Goal: Information Seeking & Learning: Check status

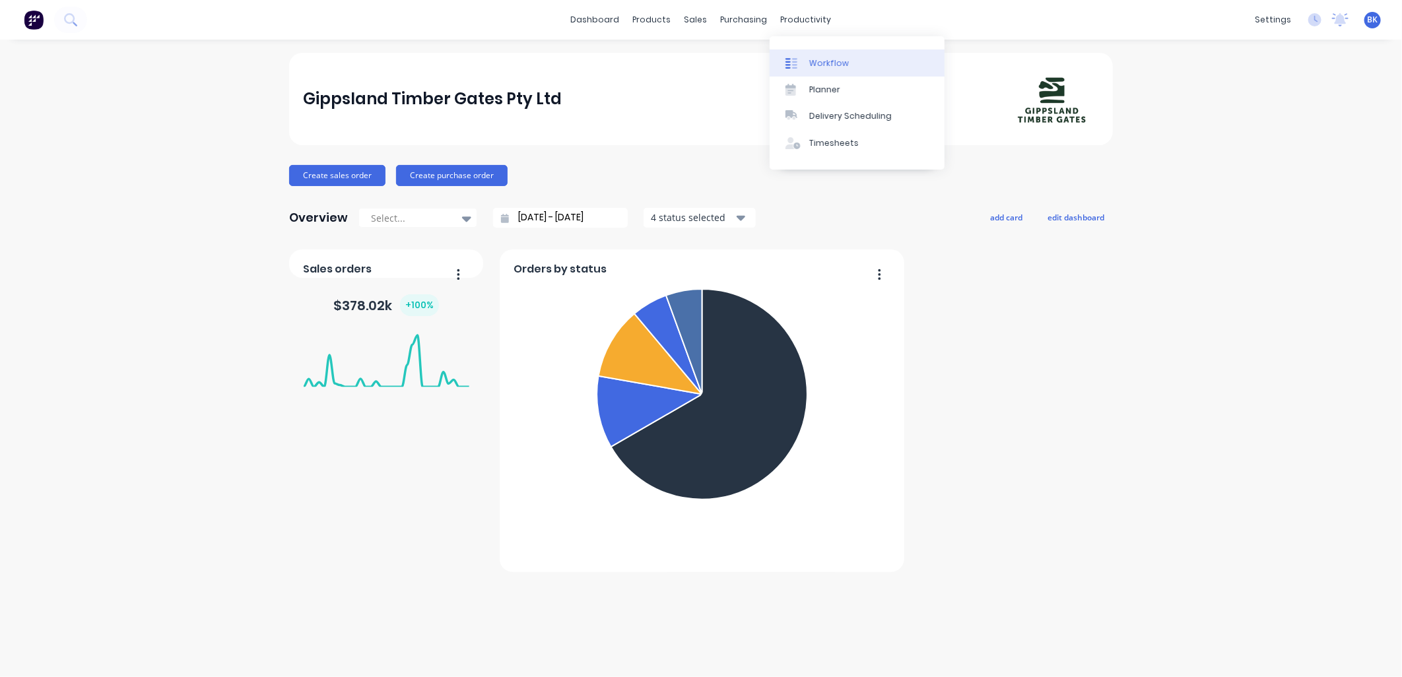
click at [825, 75] on link "Workflow" at bounding box center [857, 63] width 175 height 26
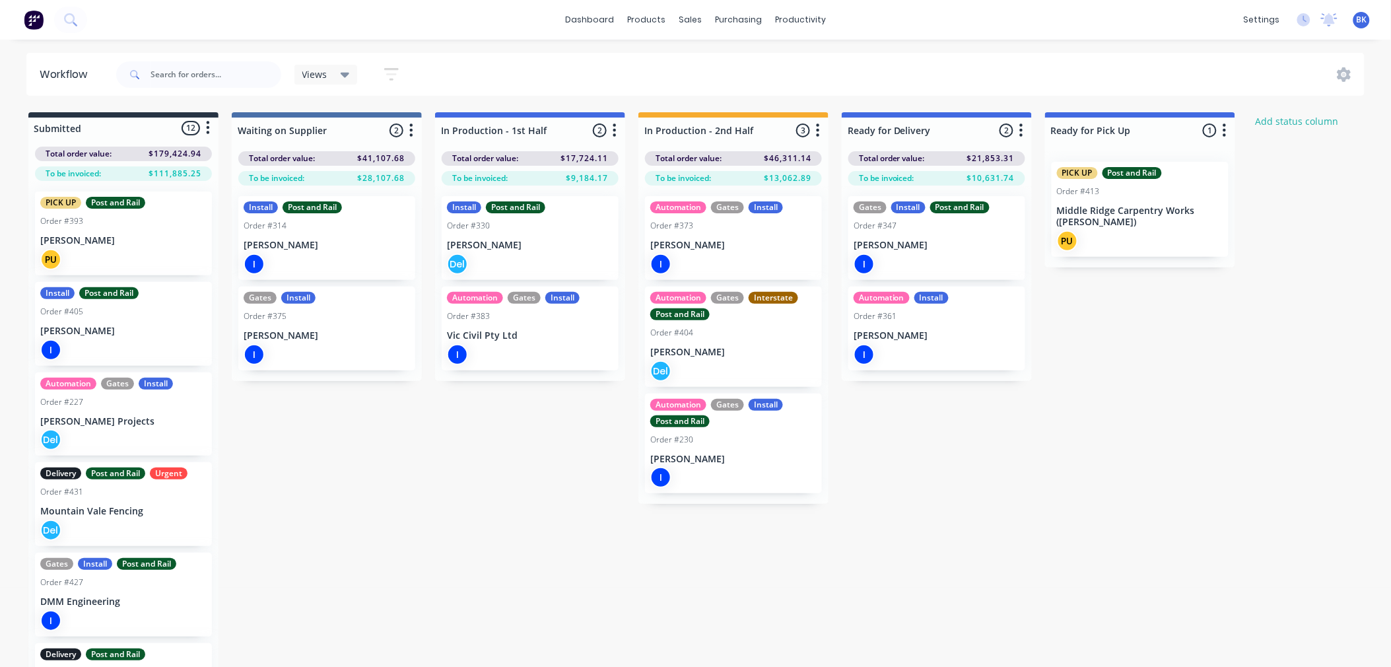
click at [313, 358] on div "I" at bounding box center [327, 354] width 166 height 21
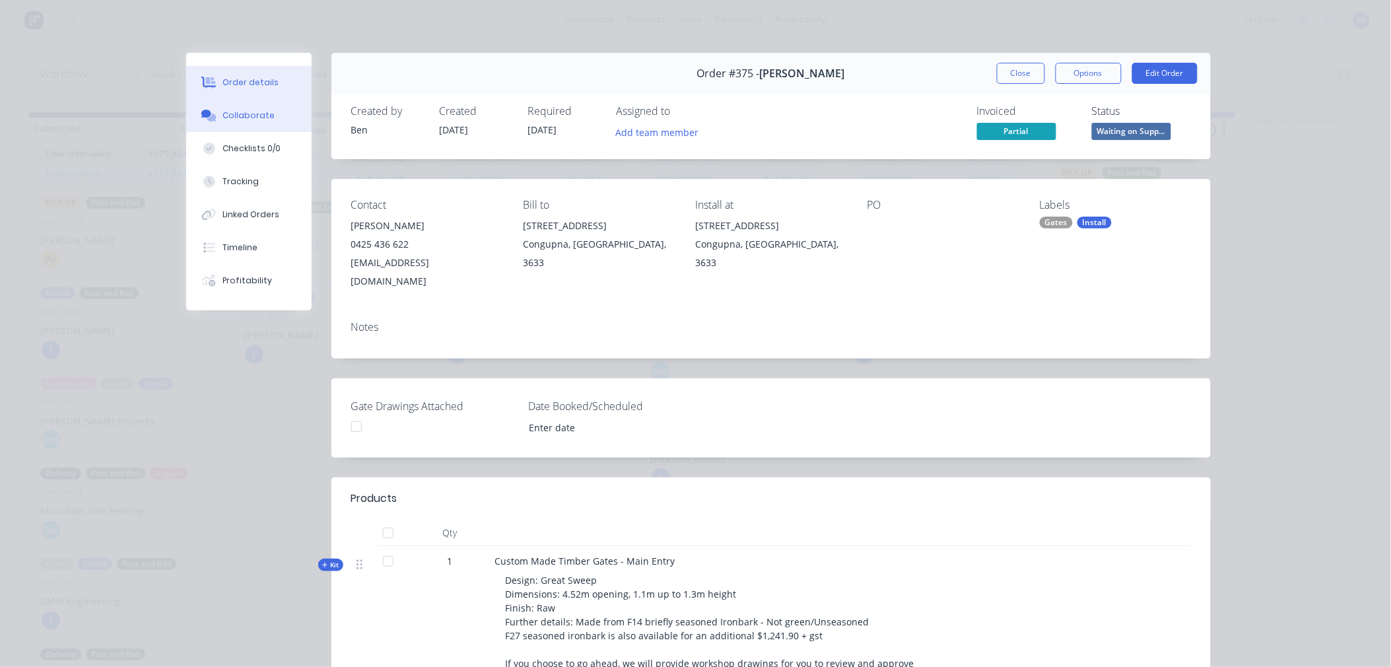
click at [250, 119] on div "Collaborate" at bounding box center [248, 116] width 52 height 12
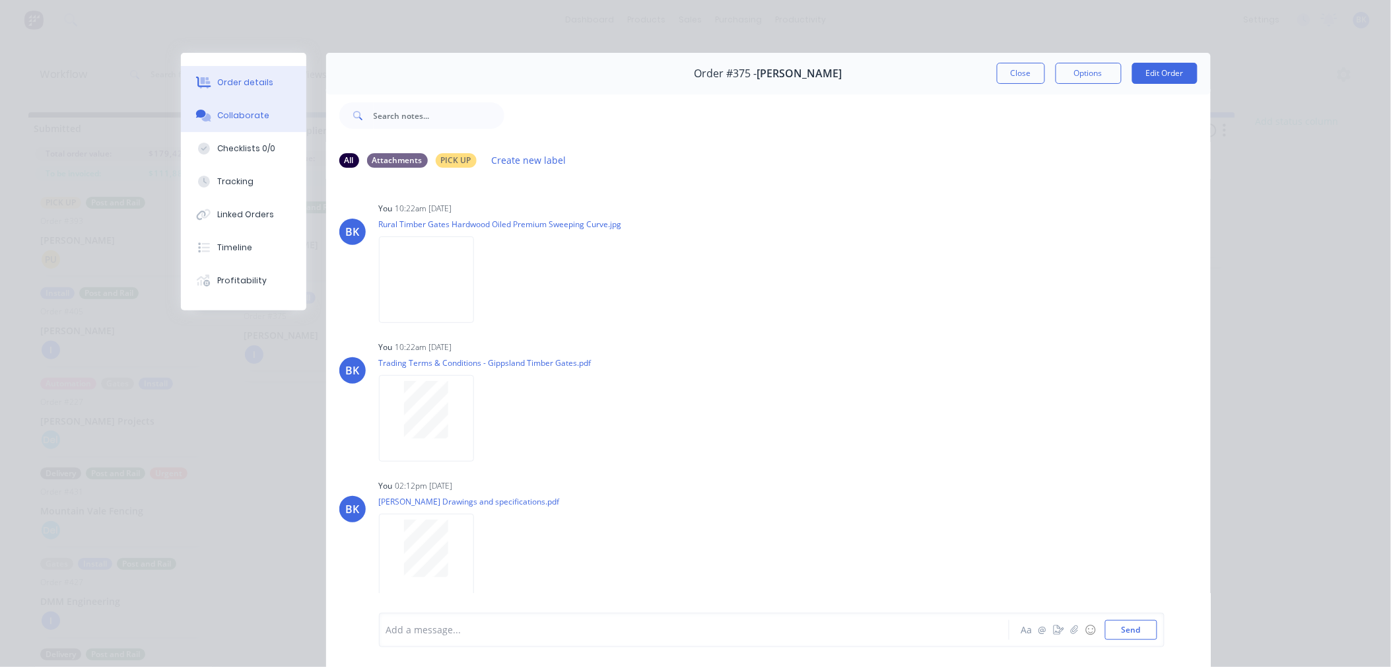
click at [230, 83] on div "Order details" at bounding box center [245, 83] width 56 height 12
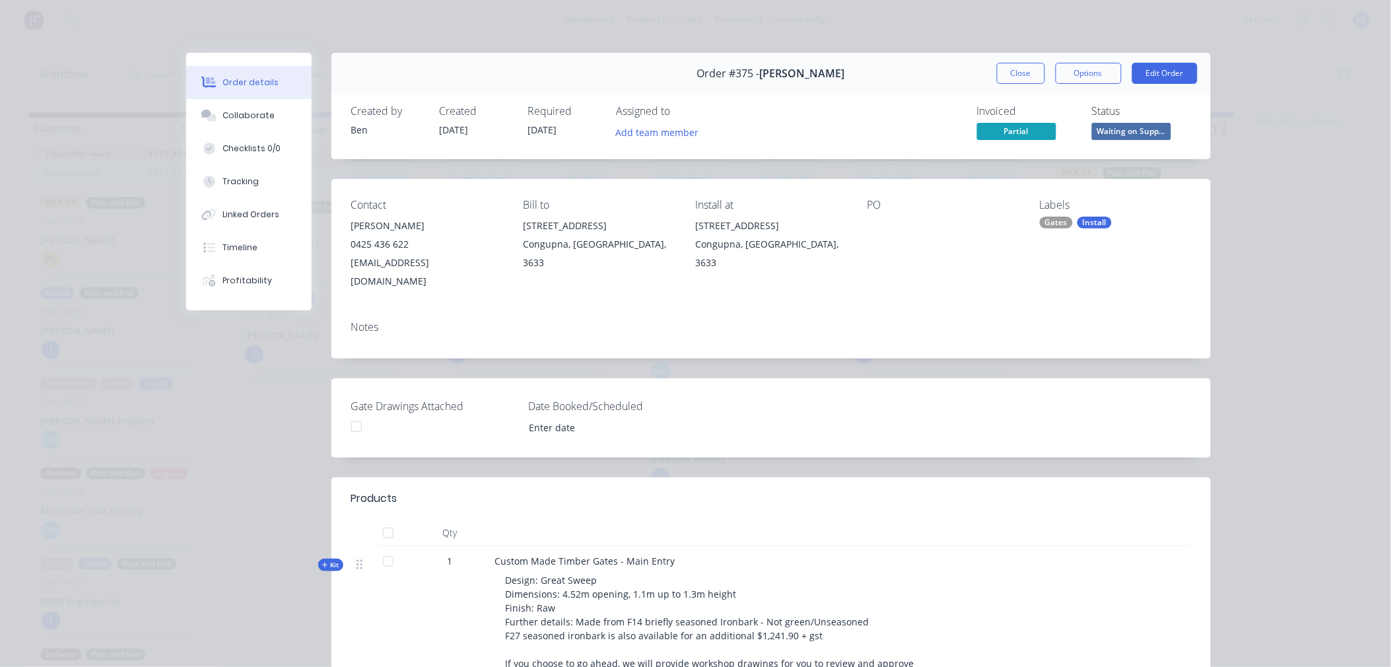
click at [354, 413] on div at bounding box center [356, 426] width 26 height 26
click at [255, 127] on button "Collaborate" at bounding box center [248, 115] width 125 height 33
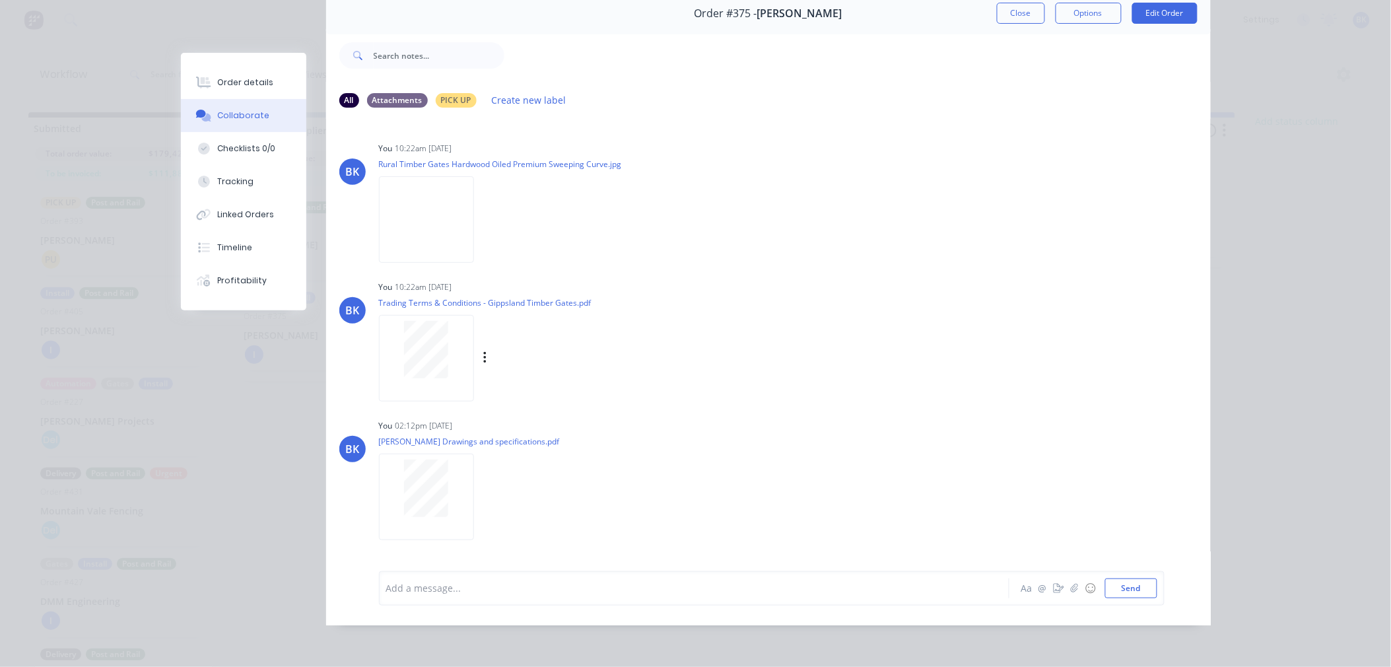
scroll to position [71, 0]
click at [998, 10] on button "Close" at bounding box center [1021, 13] width 48 height 21
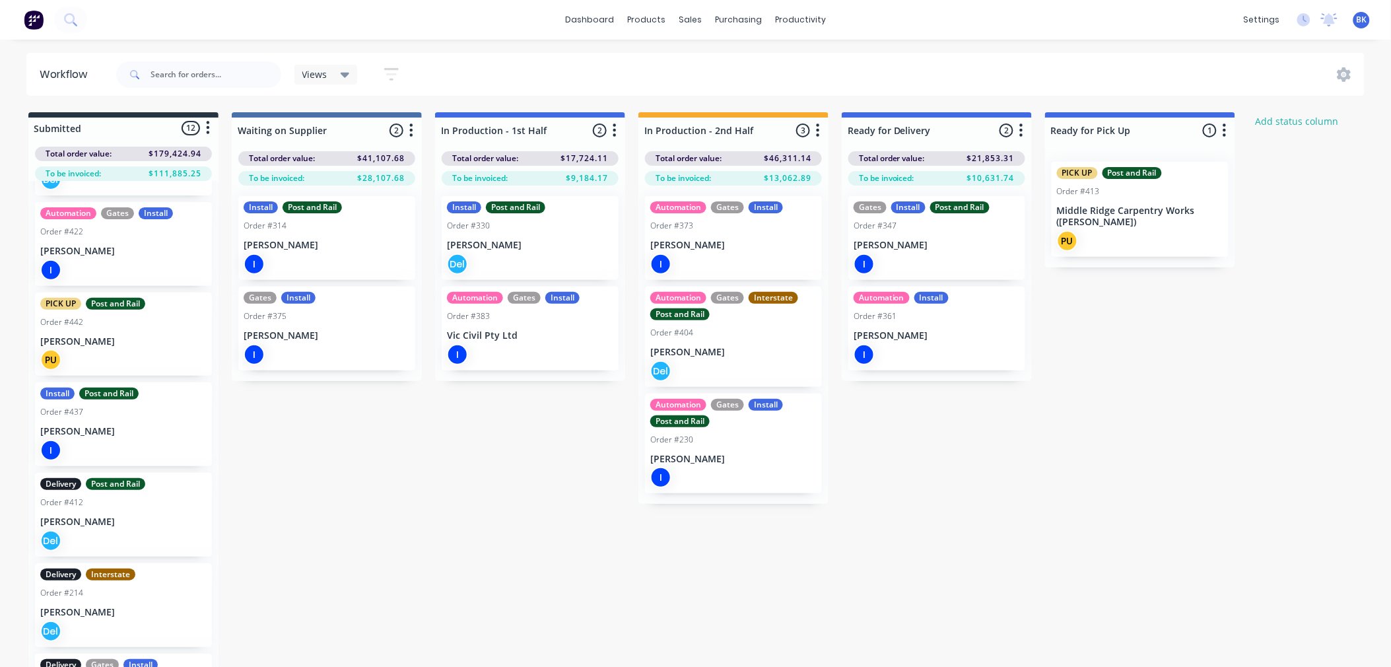
scroll to position [595, 0]
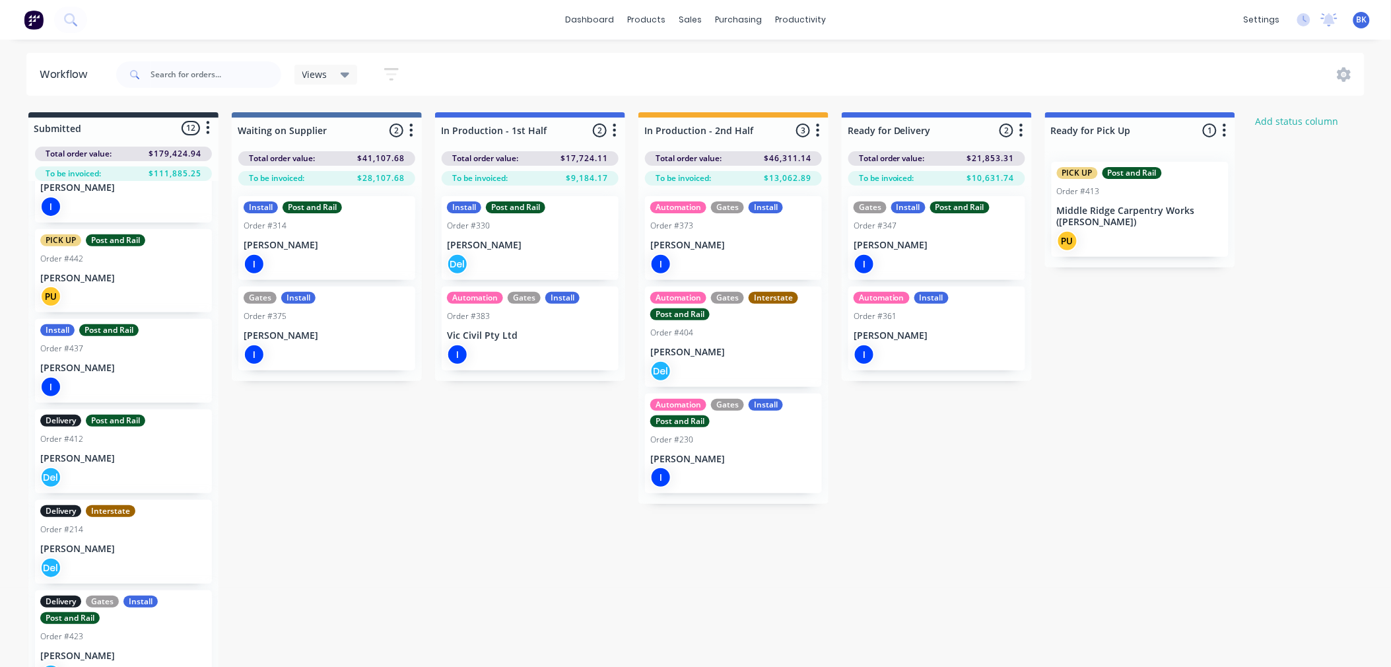
click at [135, 645] on div "Delivery Gates Install Post and Rail Order #423 [PERSON_NAME]" at bounding box center [123, 640] width 177 height 100
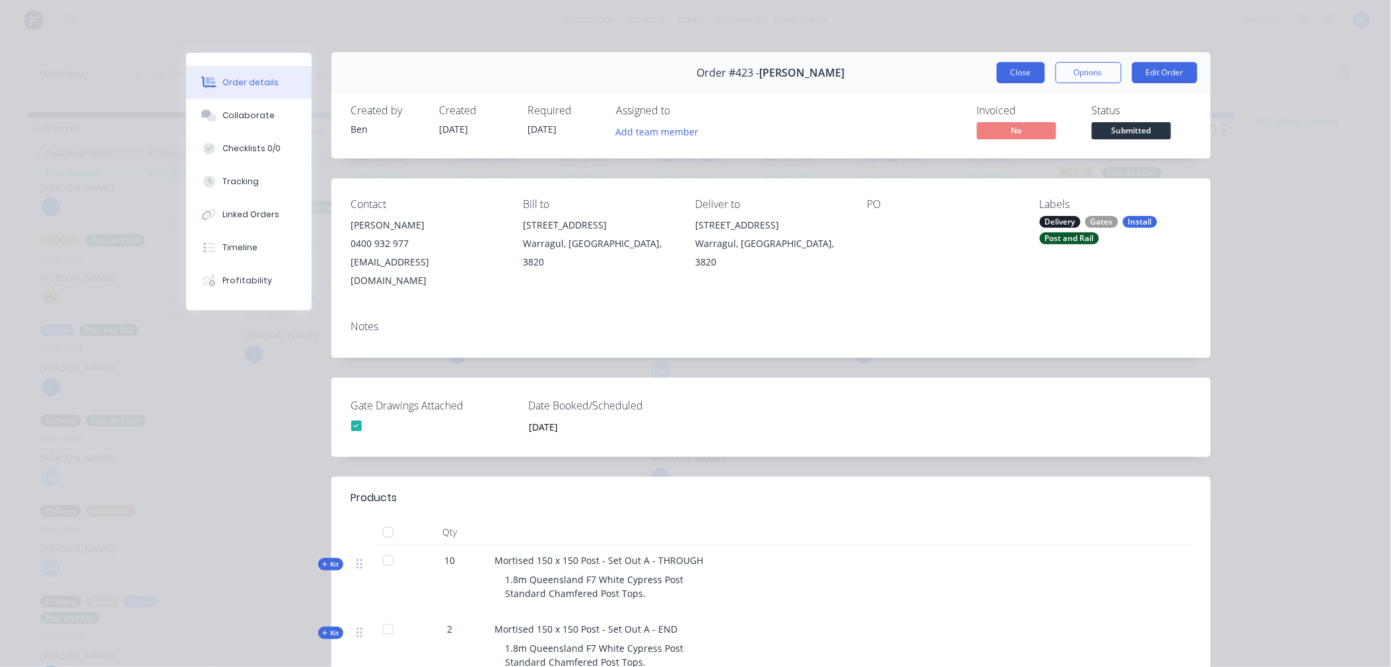
scroll to position [0, 0]
click at [1026, 74] on button "Close" at bounding box center [1021, 73] width 48 height 21
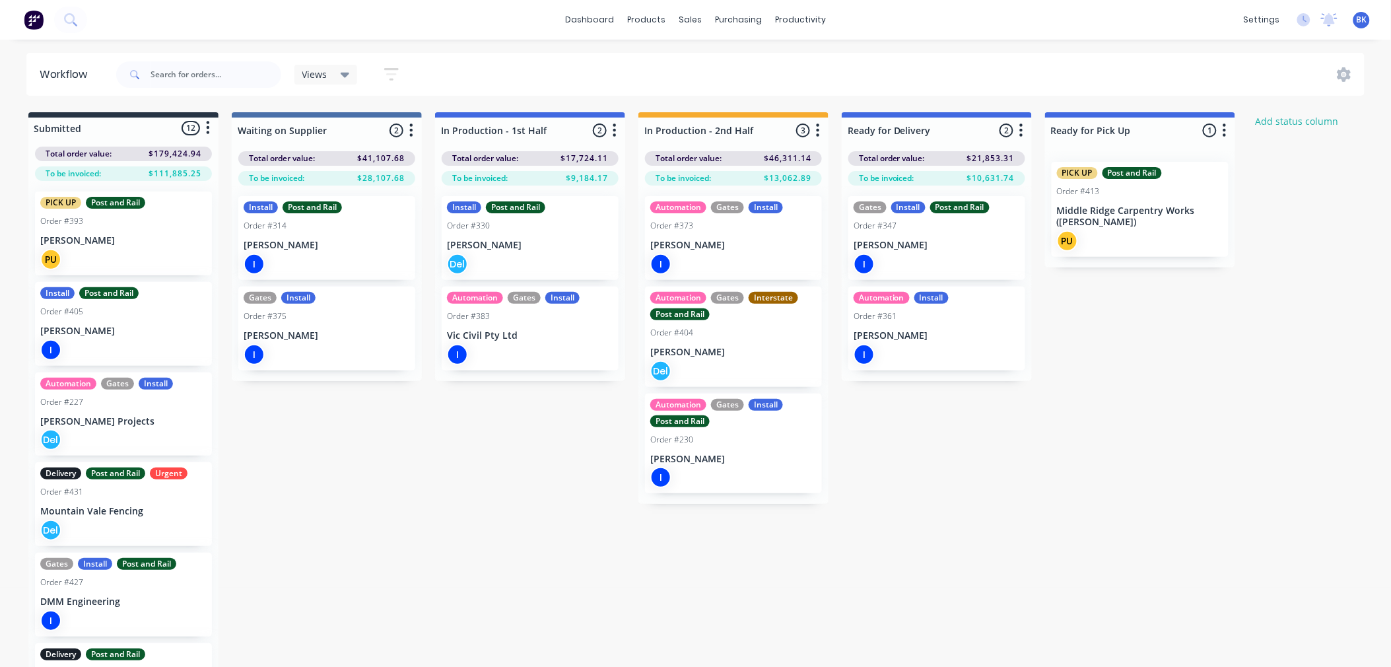
click at [146, 407] on div "Order #227" at bounding box center [123, 402] width 166 height 12
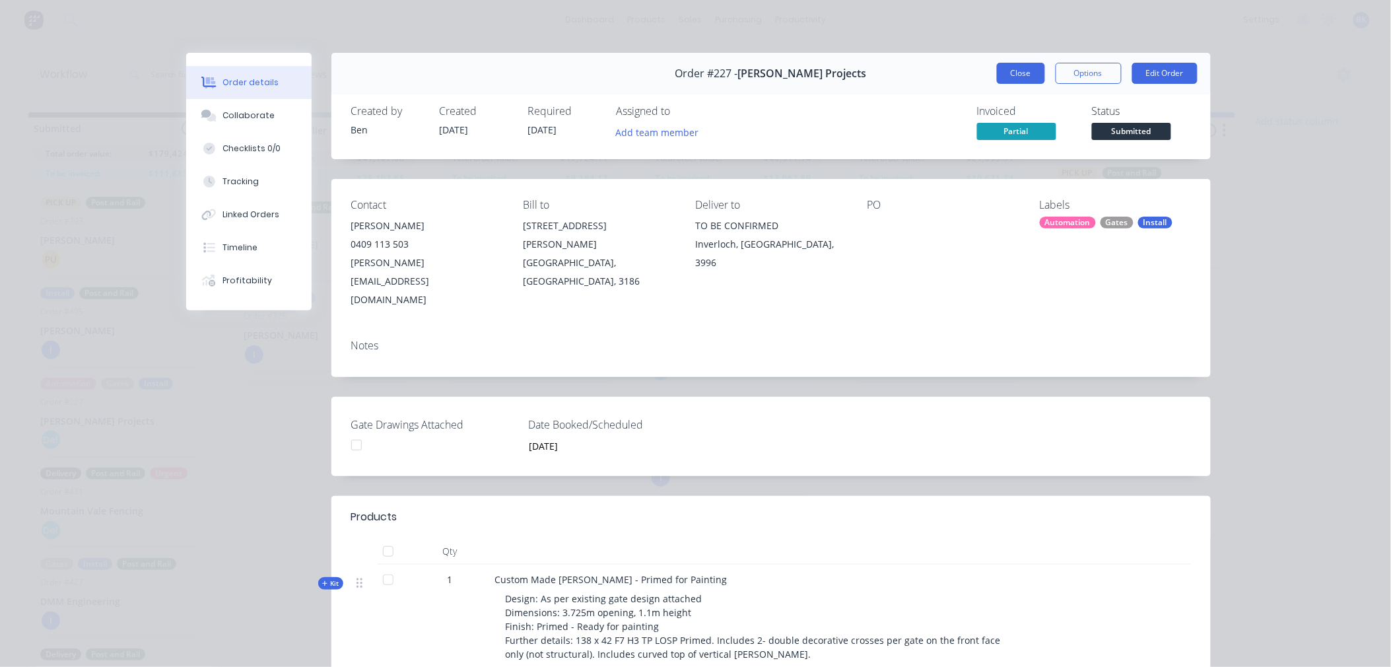
click at [997, 70] on button "Close" at bounding box center [1021, 73] width 48 height 21
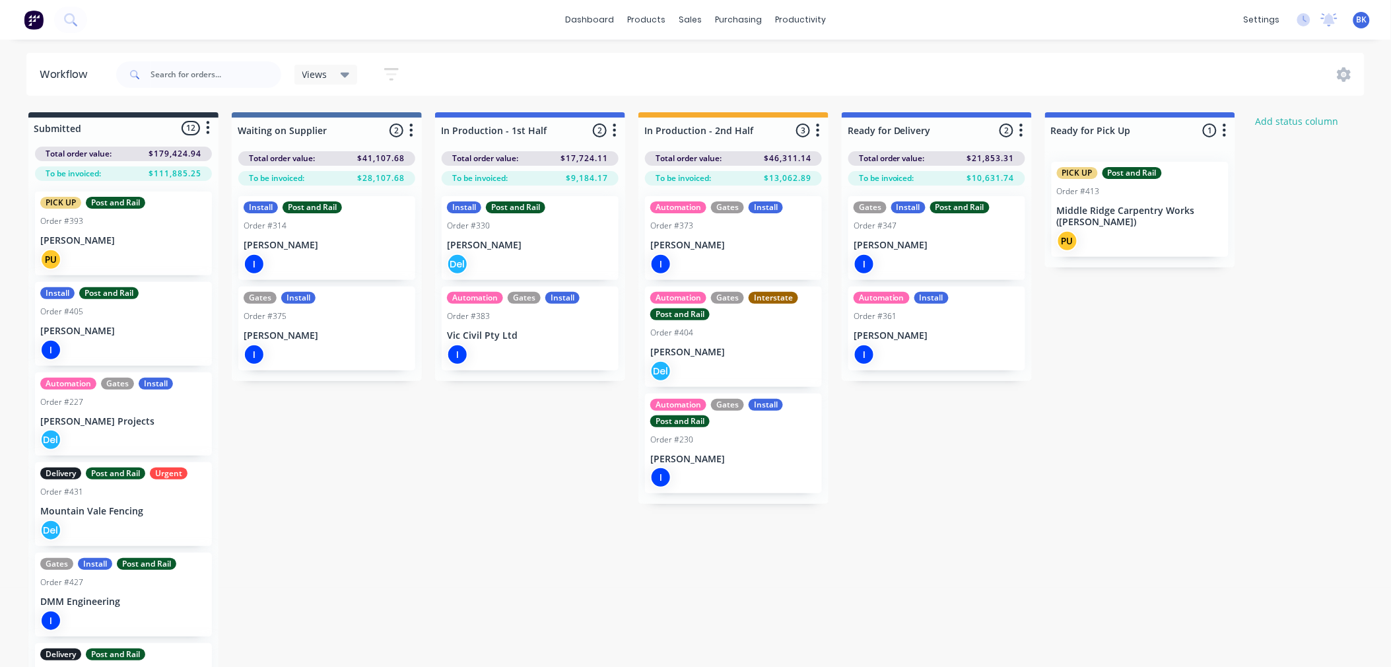
click at [465, 452] on div "Submitted 12 Status colour #273444 hex #273444 Save Cancel Summaries Total orde…" at bounding box center [803, 400] width 1627 height 577
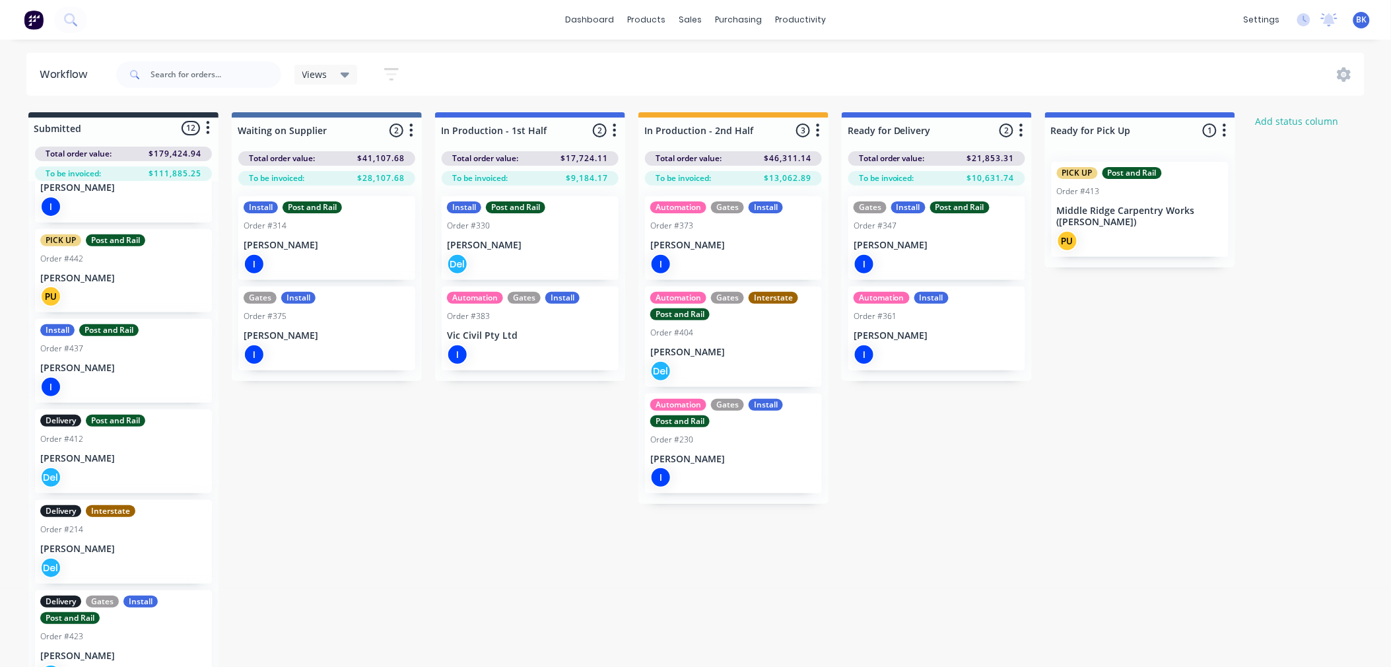
click at [131, 467] on div "Del" at bounding box center [123, 477] width 166 height 21
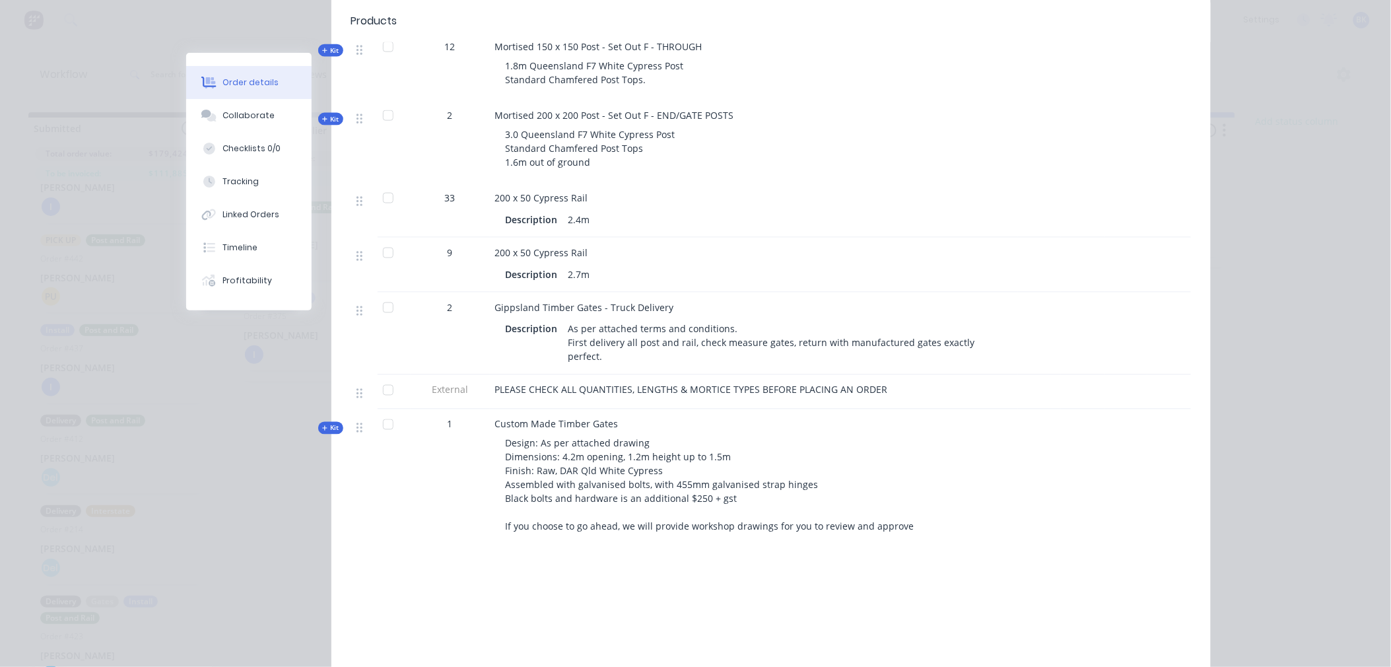
click at [261, 513] on div "Order #412 - [PERSON_NAME] Close Options Edit Order Created by [PERSON_NAME] Cr…" at bounding box center [698, 126] width 1025 height 1312
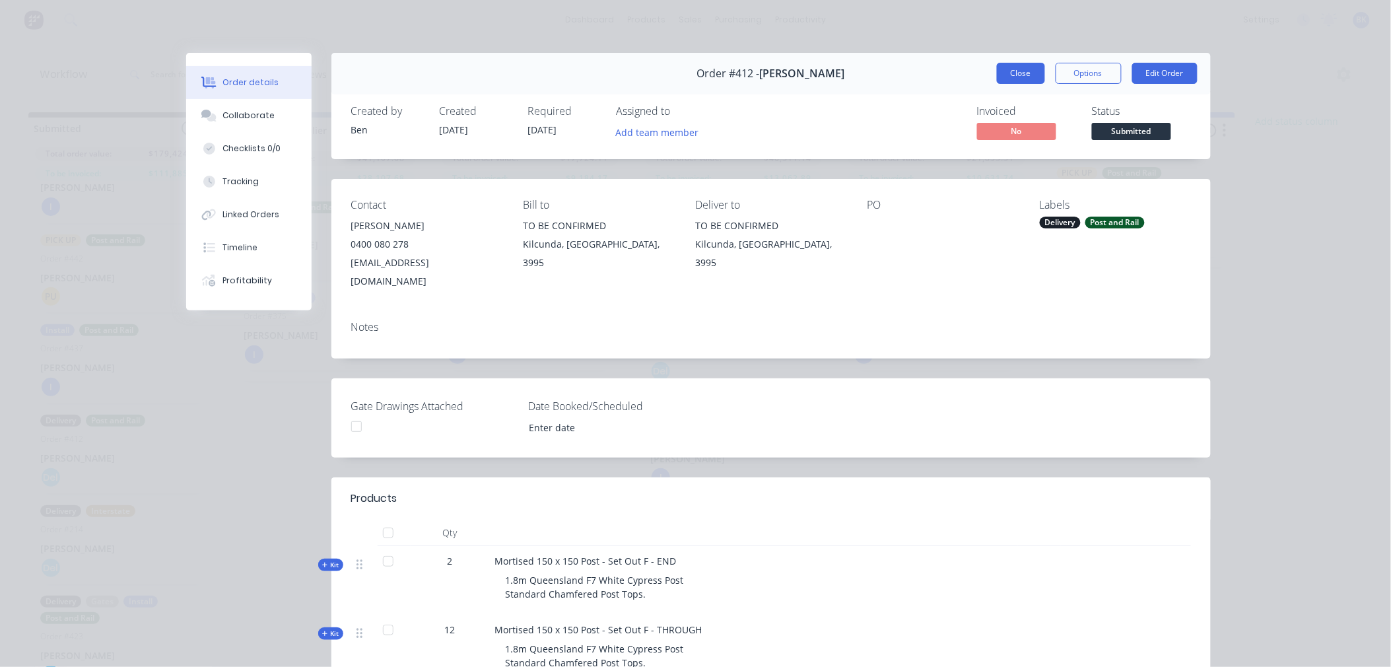
click at [1021, 75] on button "Close" at bounding box center [1021, 73] width 48 height 21
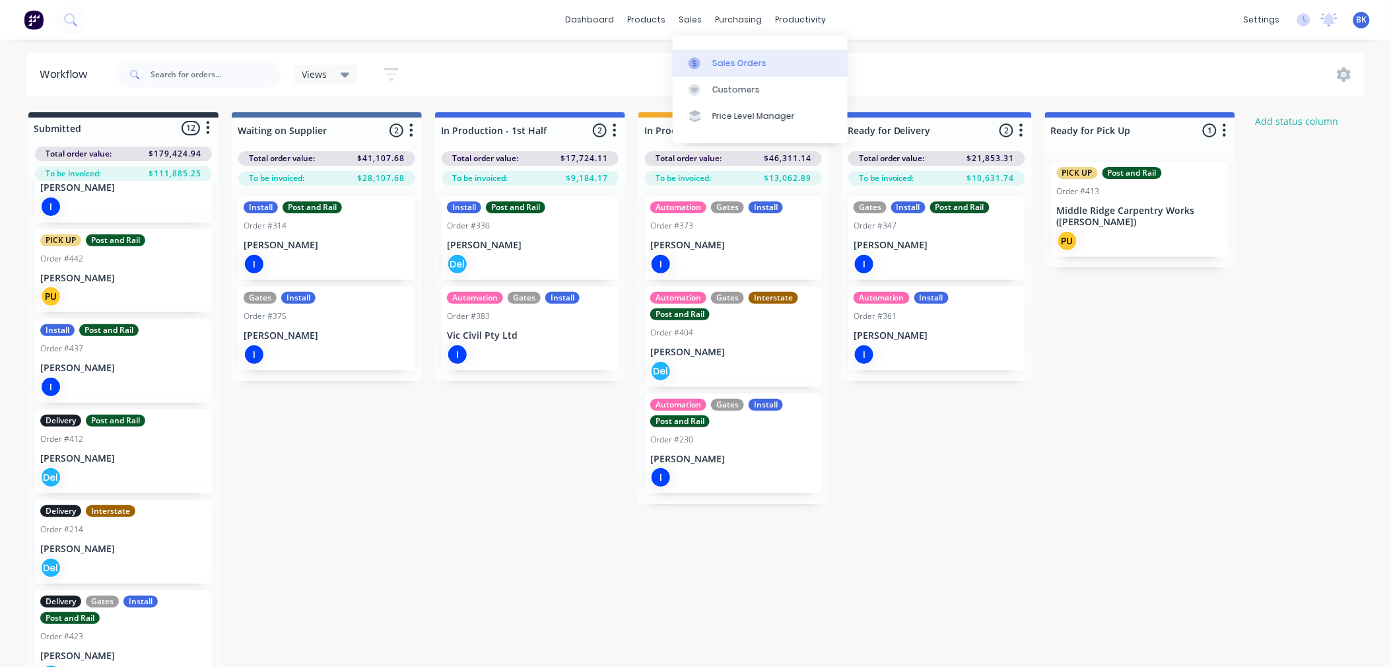
click at [714, 67] on div "Sales Orders" at bounding box center [739, 63] width 54 height 12
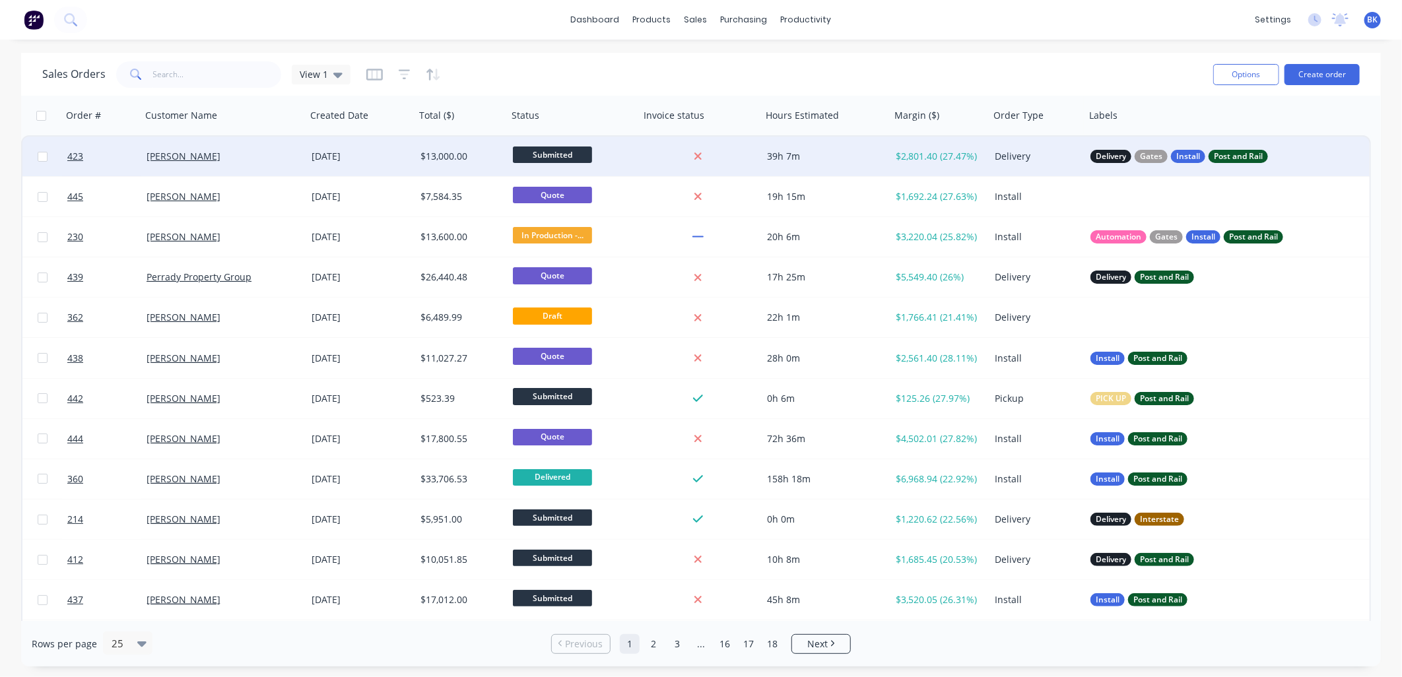
click at [255, 153] on div "[PERSON_NAME]" at bounding box center [220, 156] width 147 height 13
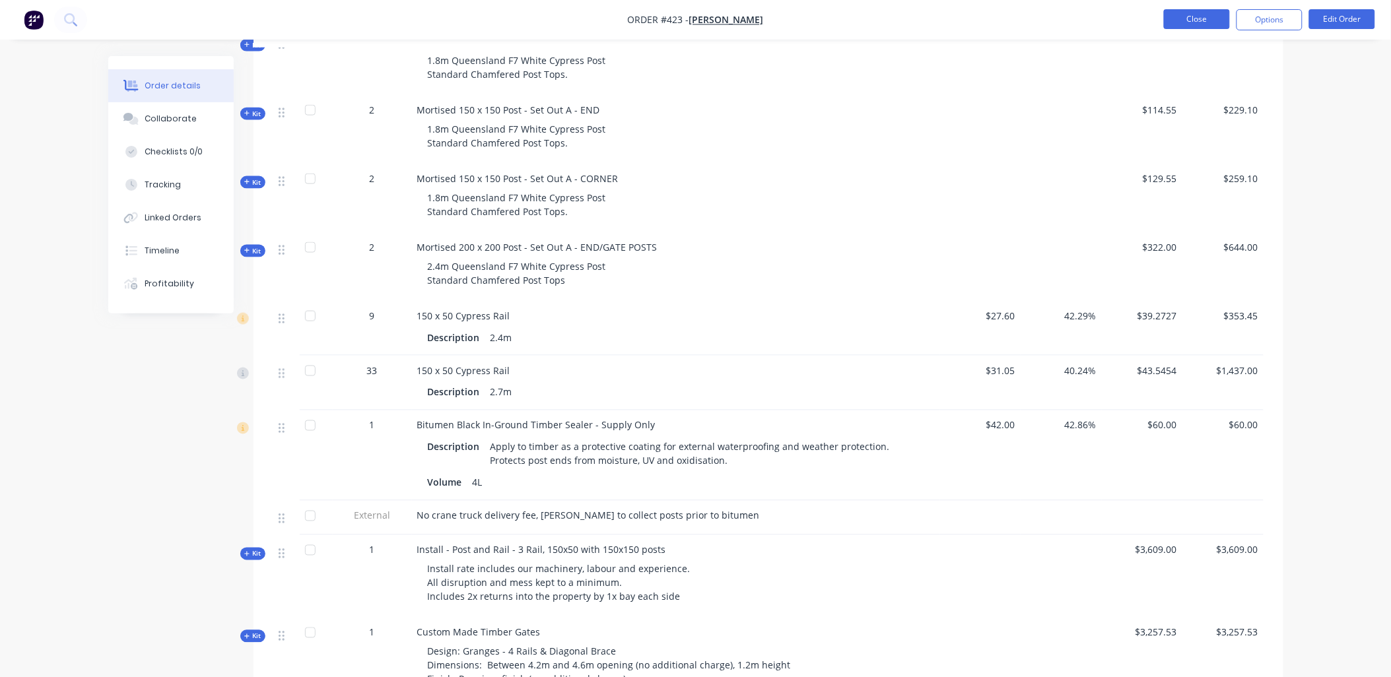
scroll to position [513, 0]
click at [1190, 15] on button "Close" at bounding box center [1197, 19] width 66 height 20
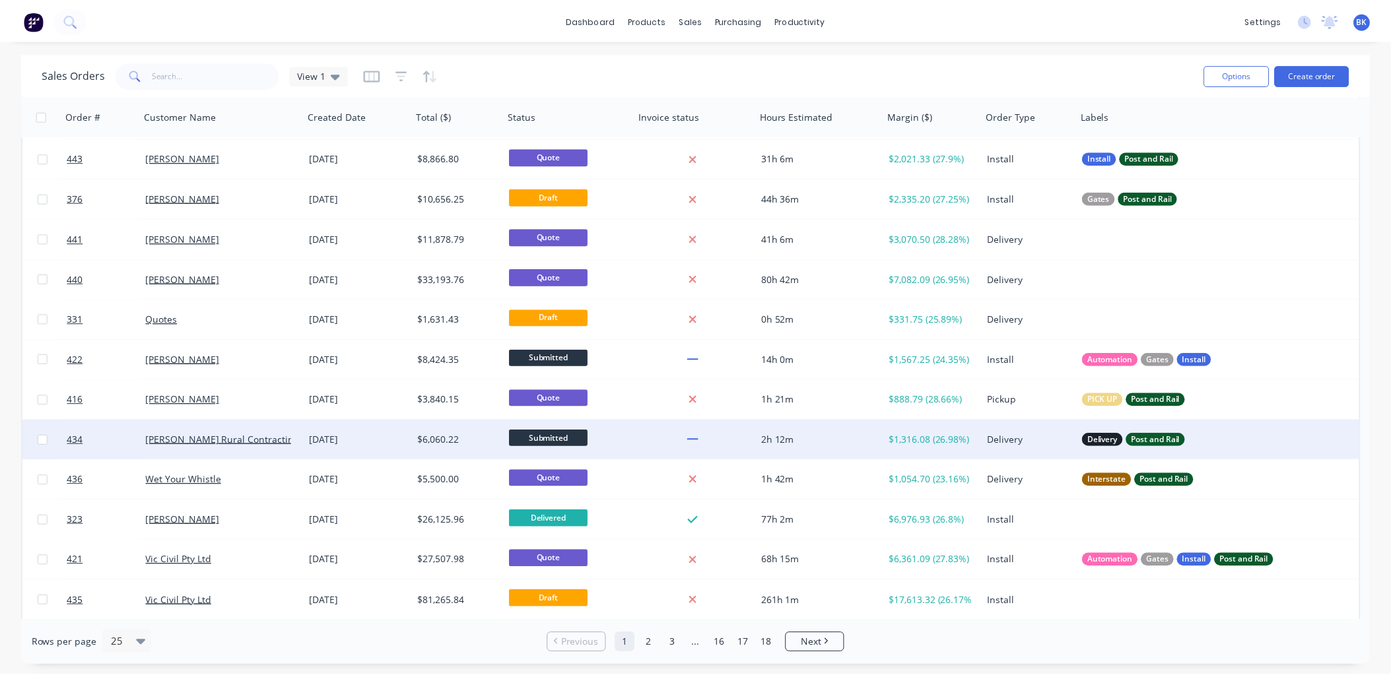
scroll to position [522, 0]
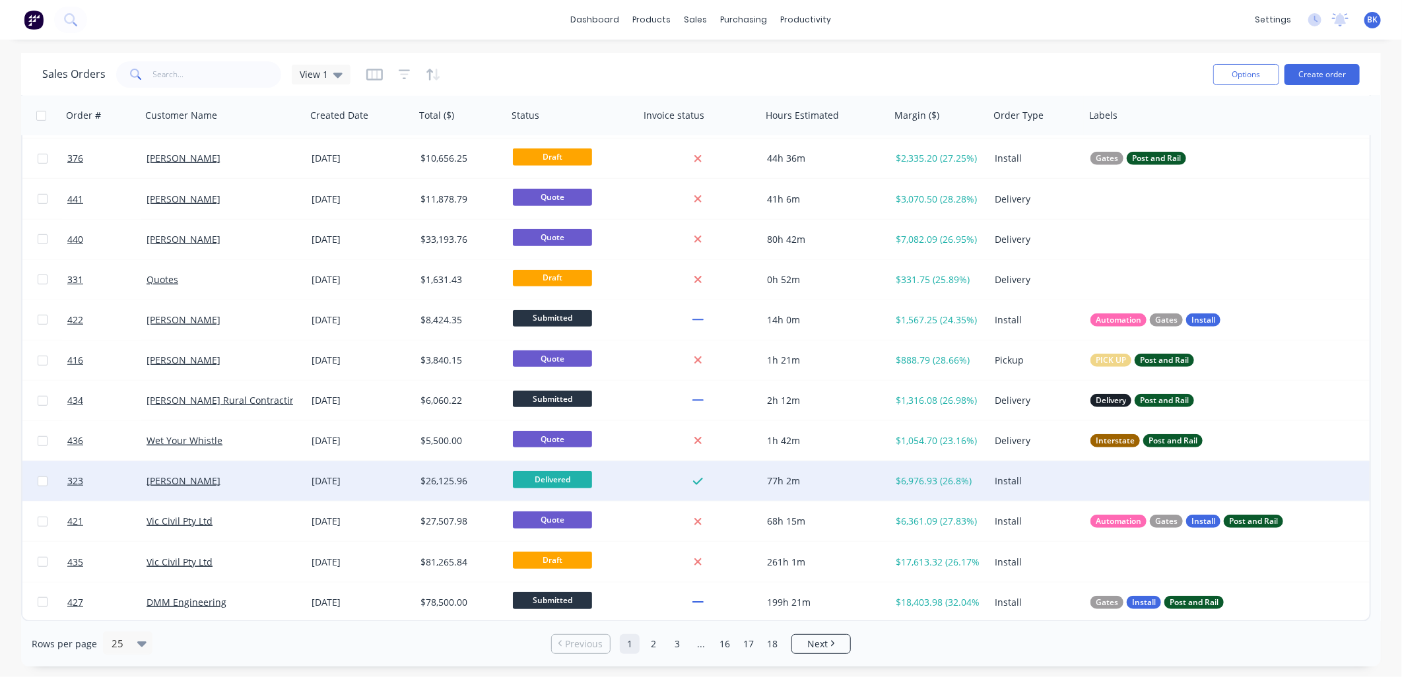
click at [284, 483] on div "[PERSON_NAME]" at bounding box center [220, 481] width 147 height 13
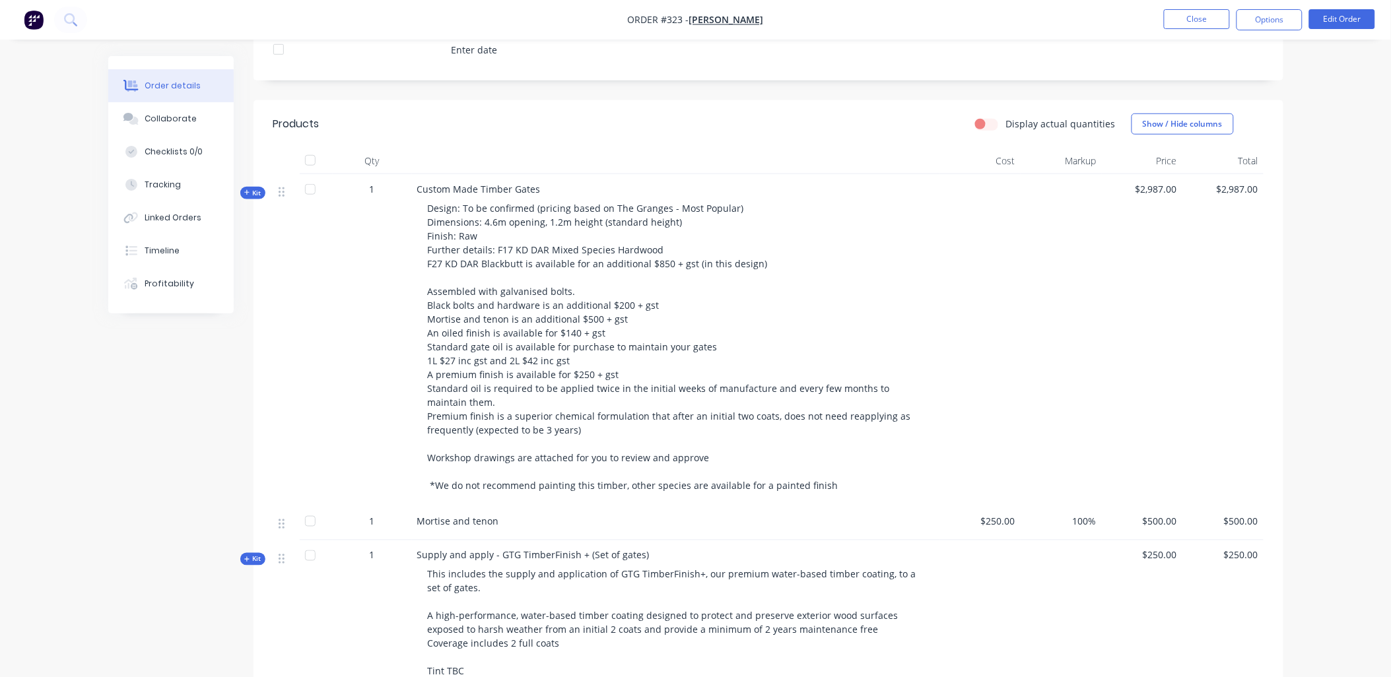
scroll to position [366, 0]
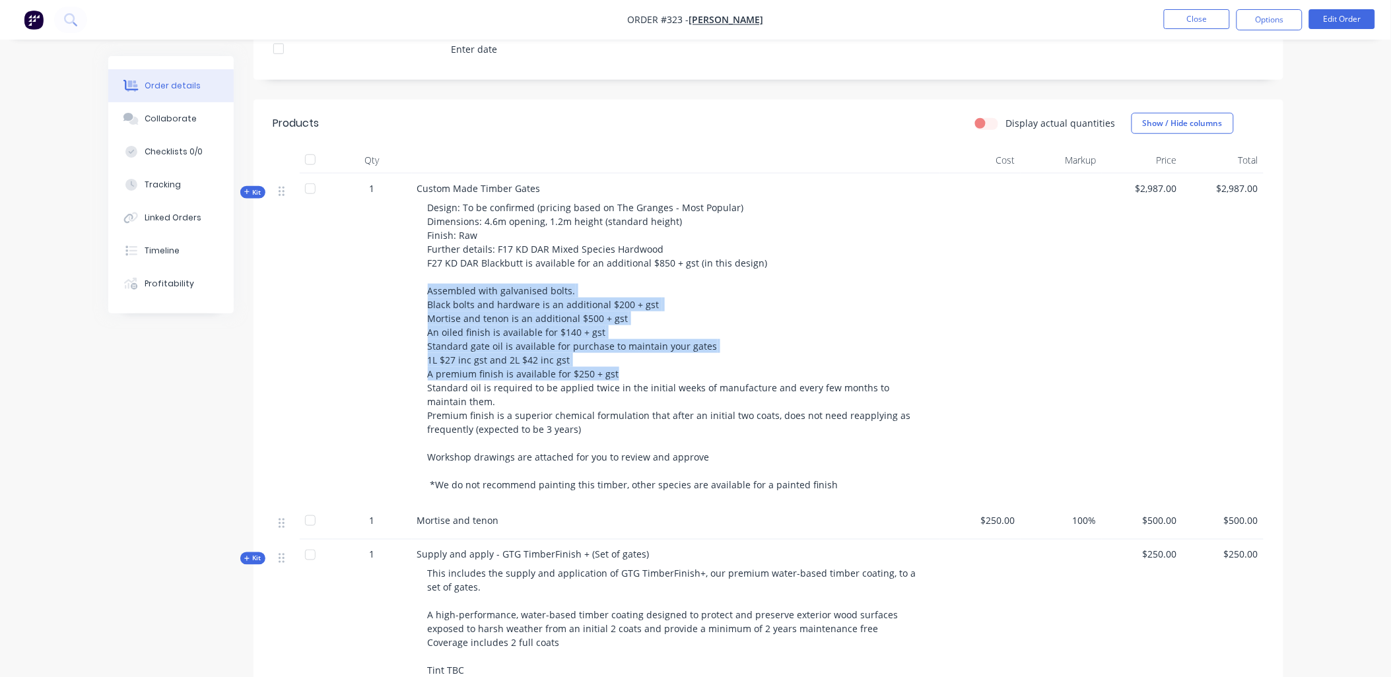
copy span "Assembled with galvanised bolts. Black bolts and hardware is an additional $200…"
drag, startPoint x: 427, startPoint y: 294, endPoint x: 681, endPoint y: 373, distance: 265.6
click at [681, 373] on div "Design: To be confirmed (pricing based on The Granges - Most Popular) Dimension…" at bounding box center [676, 346] width 518 height 302
drag, startPoint x: 742, startPoint y: 295, endPoint x: 1166, endPoint y: 96, distance: 468.7
click at [743, 294] on div "Design: To be confirmed (pricing based on The Granges - Most Popular) Dimension…" at bounding box center [676, 346] width 518 height 302
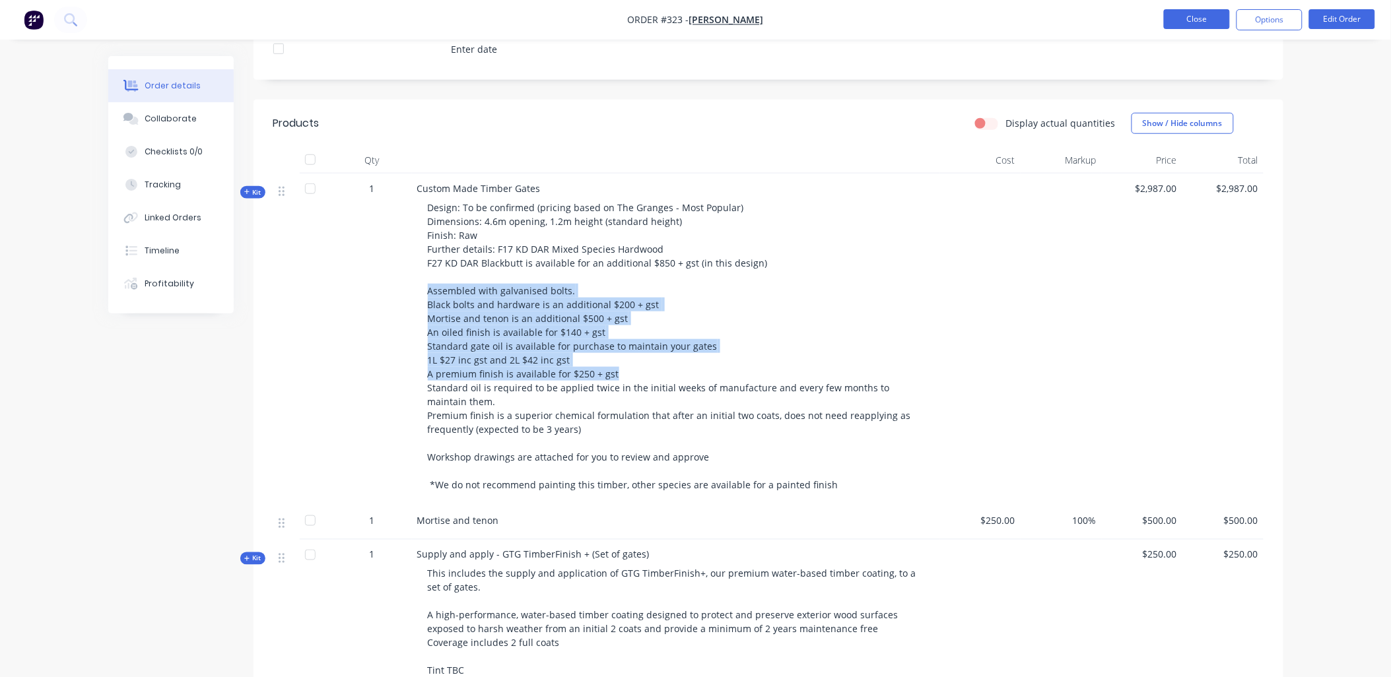
click at [1203, 18] on button "Close" at bounding box center [1197, 19] width 66 height 20
